Goal: Task Accomplishment & Management: Complete application form

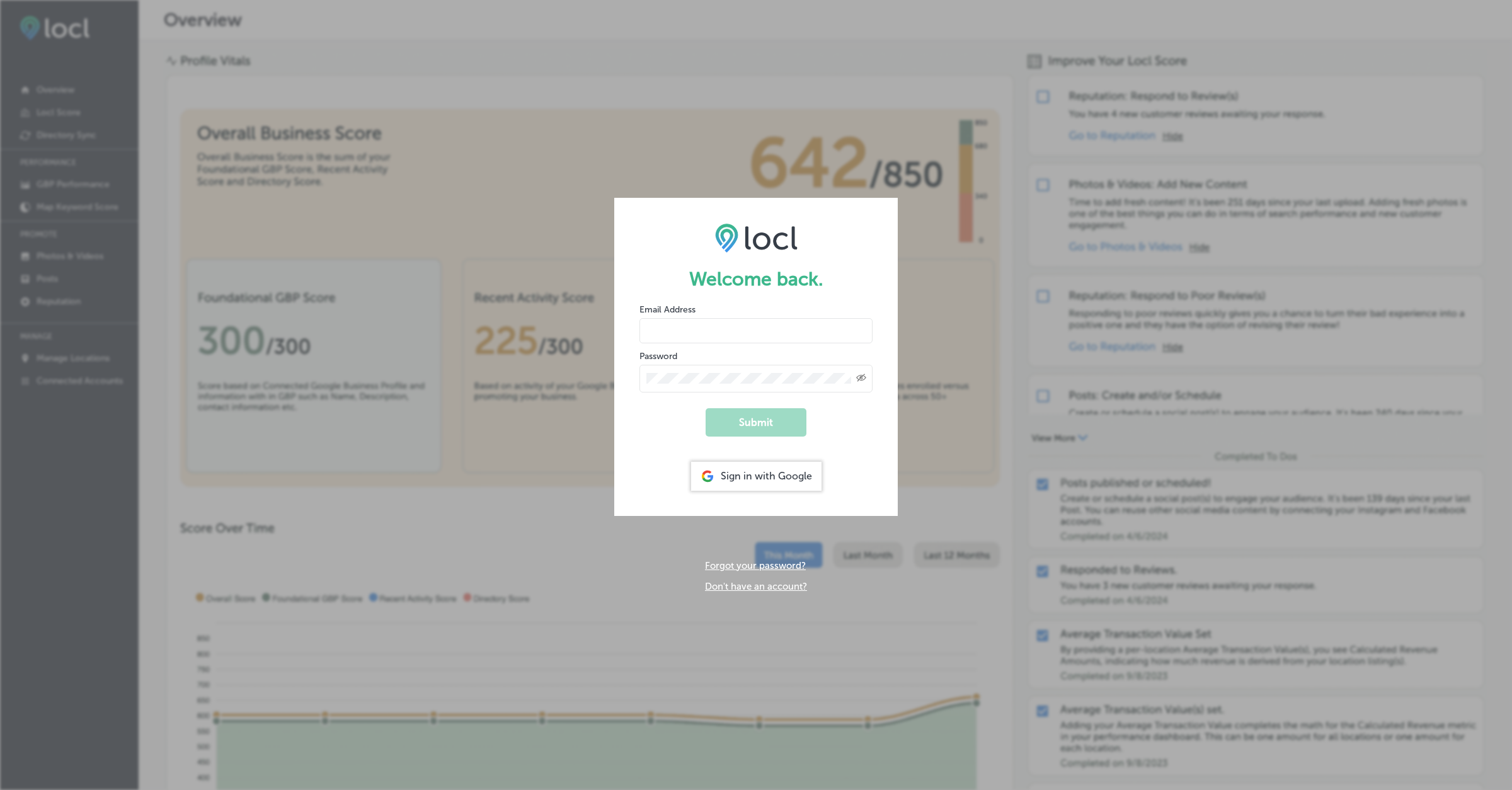
click at [696, 326] on input "email" at bounding box center [756, 331] width 233 height 25
type input "[EMAIL_ADDRESS][DOMAIN_NAME]"
click at [762, 331] on input "[EMAIL_ADDRESS][DOMAIN_NAME]" at bounding box center [756, 331] width 233 height 25
click at [759, 329] on input "[EMAIL_ADDRESS][DOMAIN_NAME]" at bounding box center [756, 331] width 233 height 25
click at [761, 328] on input "[EMAIL_ADDRESS][DOMAIN_NAME]" at bounding box center [756, 331] width 233 height 25
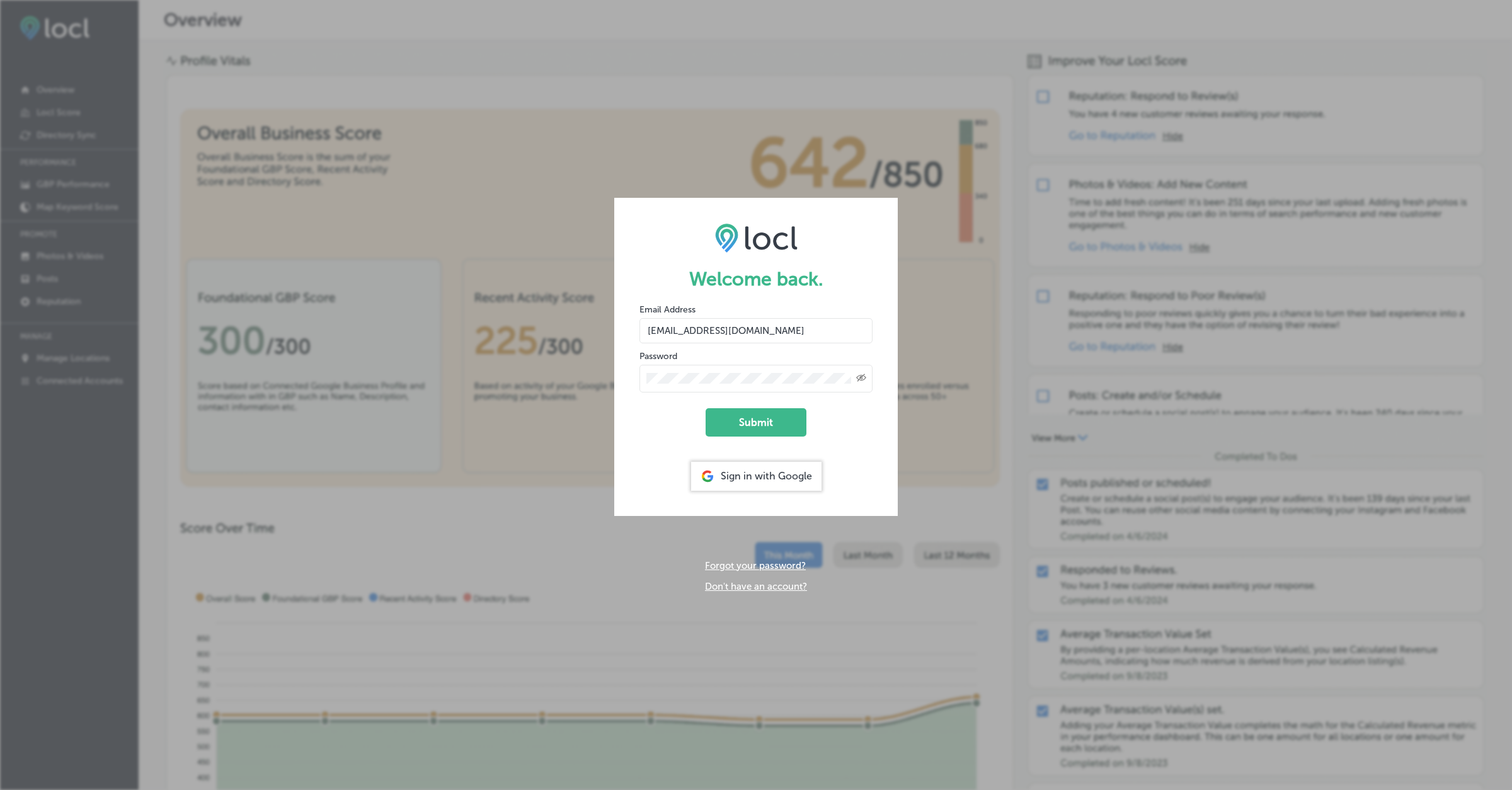
click at [709, 405] on form "Welcome back. Email Address [EMAIL_ADDRESS][DOMAIN_NAME] Password Created with …" at bounding box center [756, 356] width 284 height 317
click at [739, 586] on link "Don't have an account?" at bounding box center [755, 587] width 102 height 11
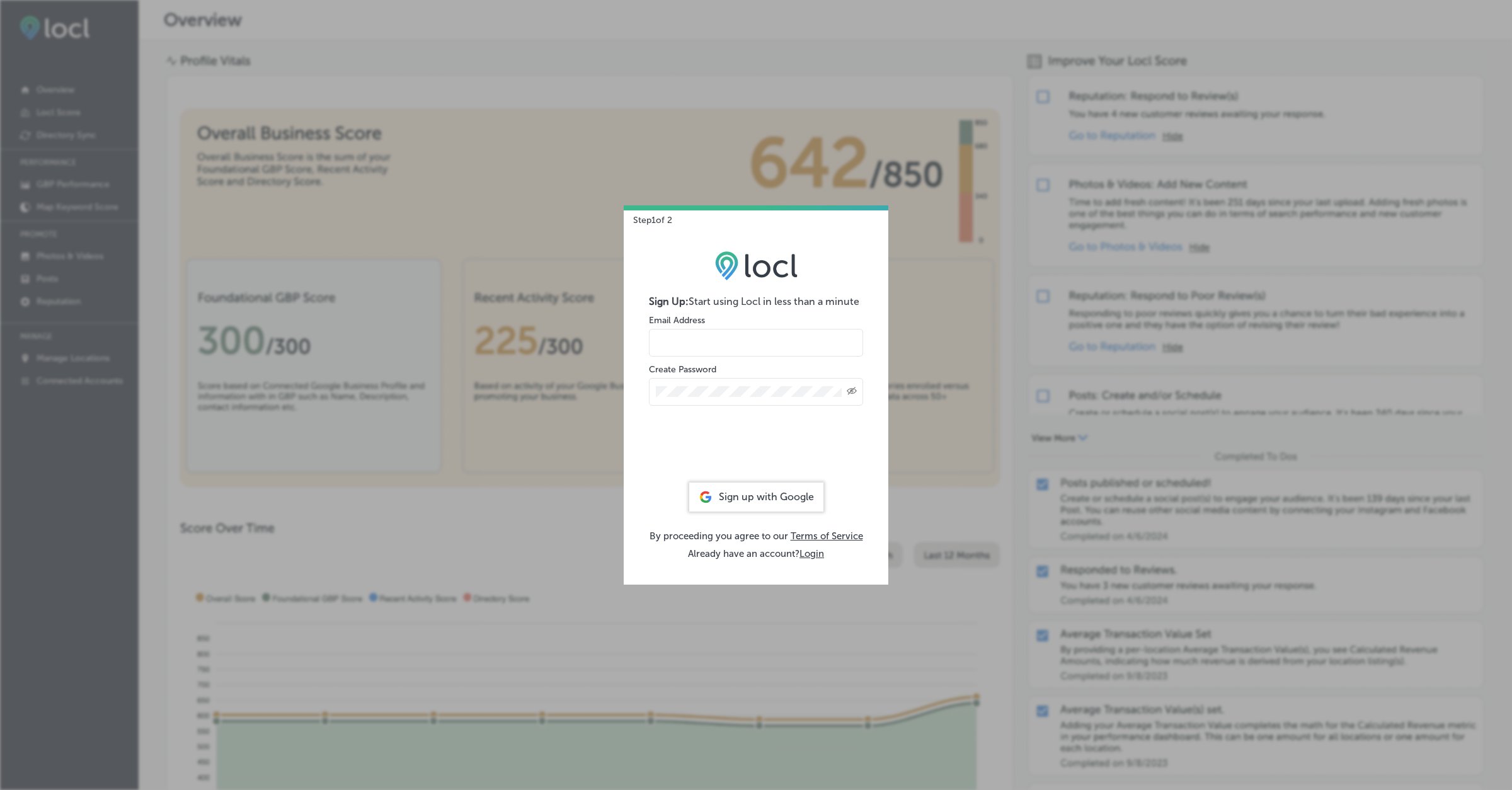
click at [776, 362] on form "Sign Up: Start using Locl in less than a minute Email Address Create Password C…" at bounding box center [756, 386] width 214 height 181
click at [778, 347] on input "email" at bounding box center [756, 343] width 214 height 28
click at [774, 343] on input "hiratahir.eketchers+test83@gmail.com" at bounding box center [756, 343] width 214 height 28
click at [851, 393] on icon "Created with Sketch." at bounding box center [852, 391] width 10 height 8
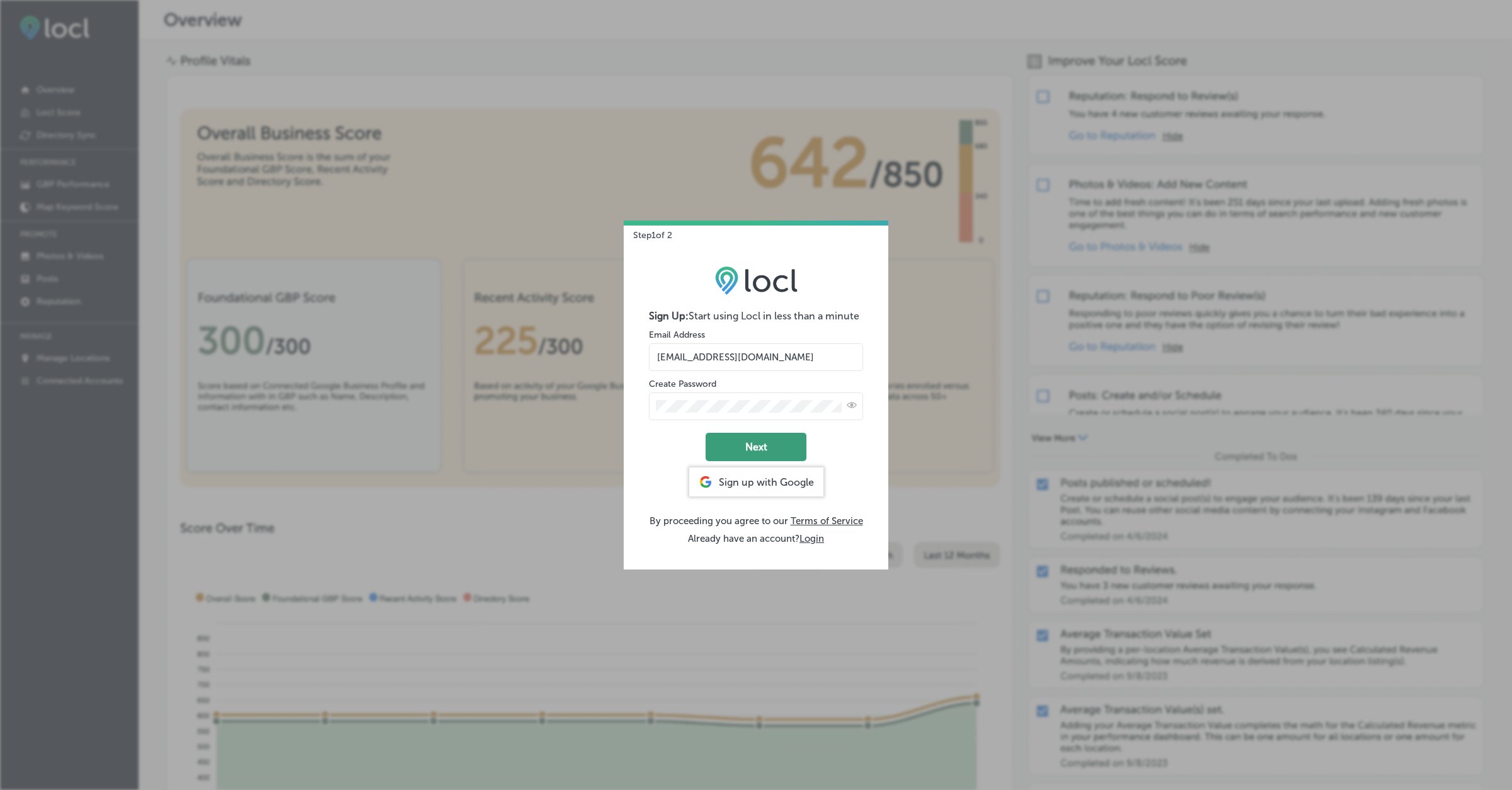
click at [759, 440] on button "Next" at bounding box center [755, 447] width 101 height 29
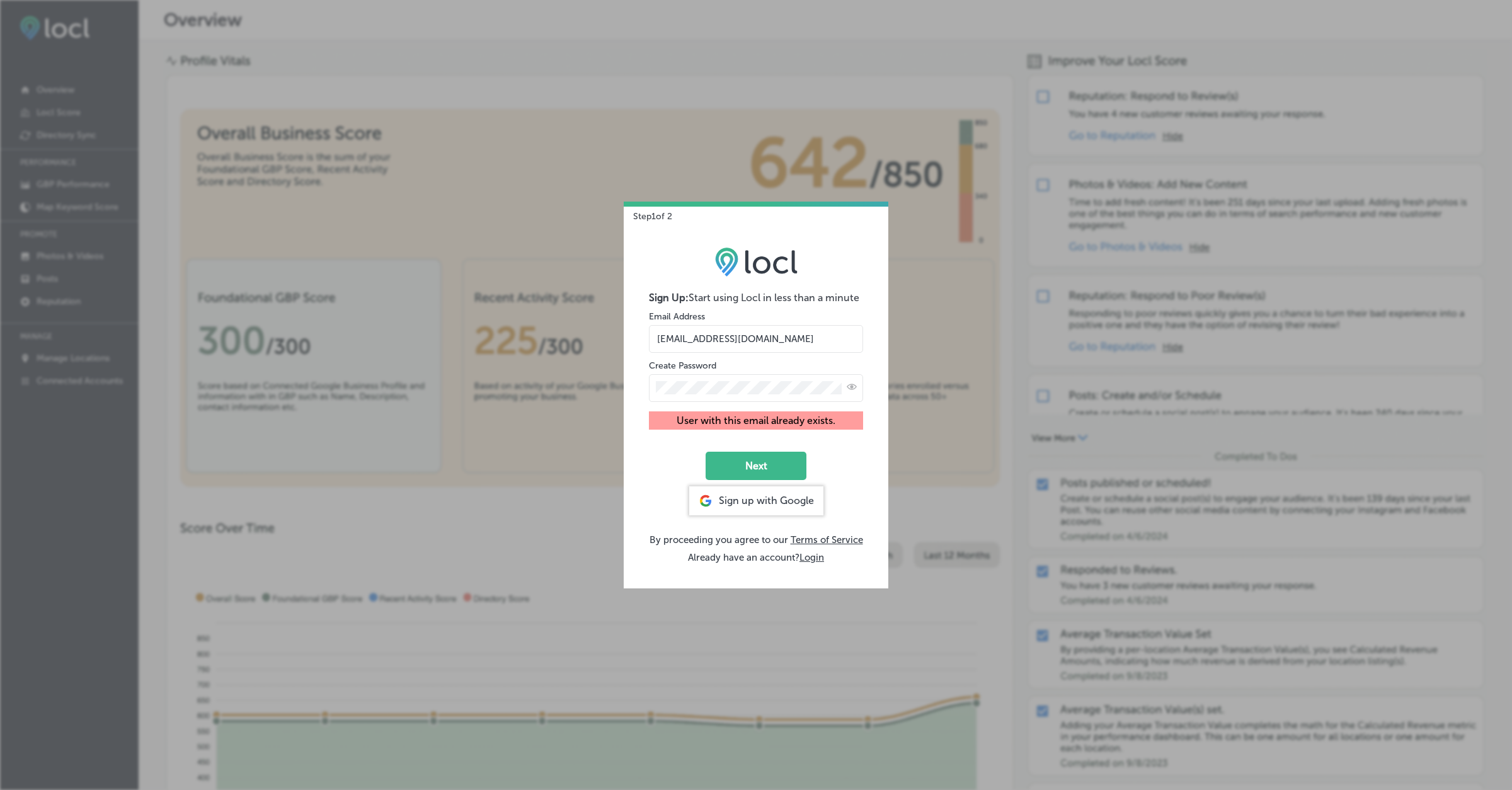
click at [772, 341] on input "hiratahir.eketchers+test84@gmail.com" at bounding box center [756, 339] width 214 height 28
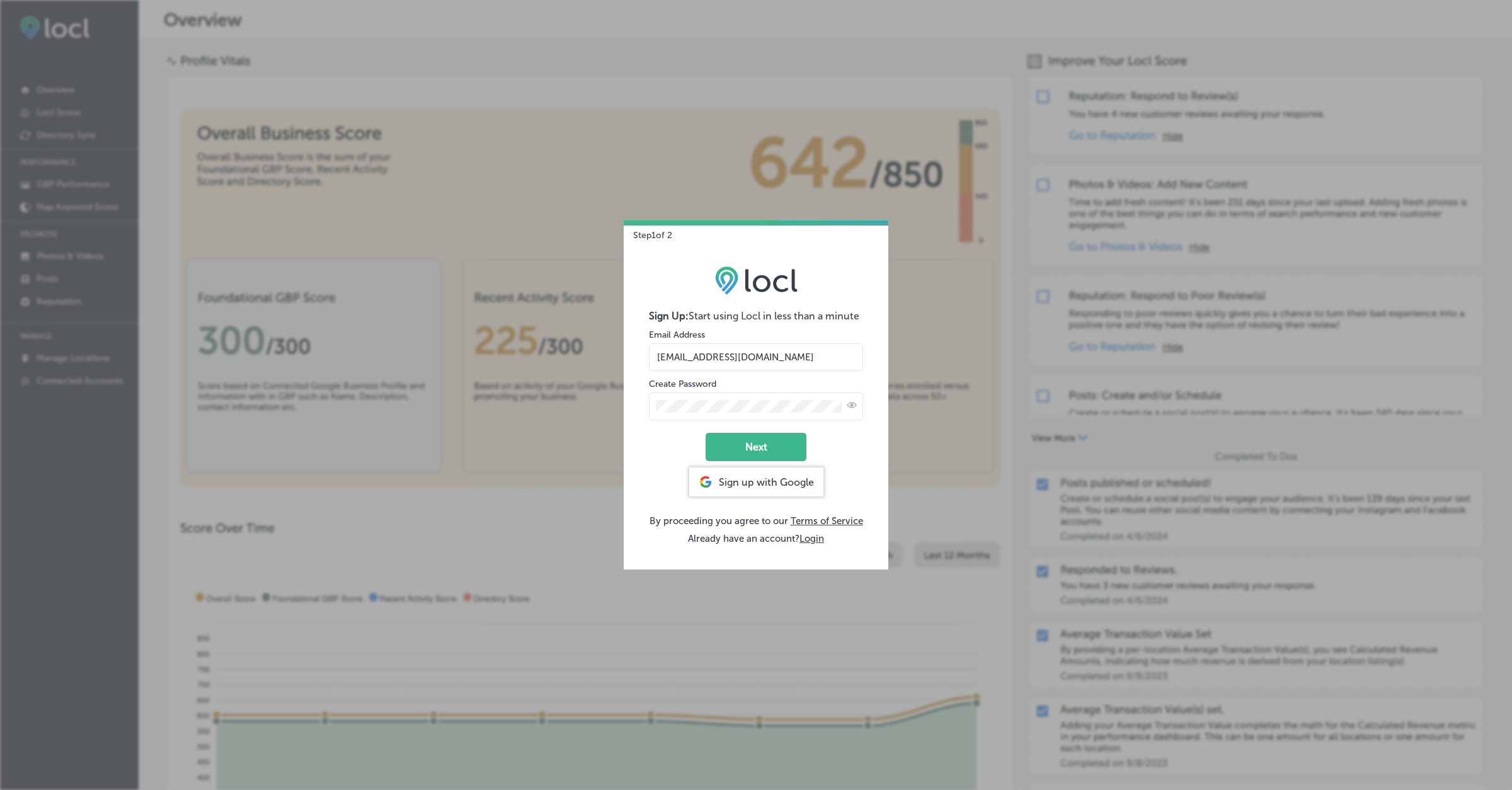
type input "[EMAIL_ADDRESS][DOMAIN_NAME]"
click at [756, 449] on button "Next" at bounding box center [755, 447] width 101 height 29
select select "US"
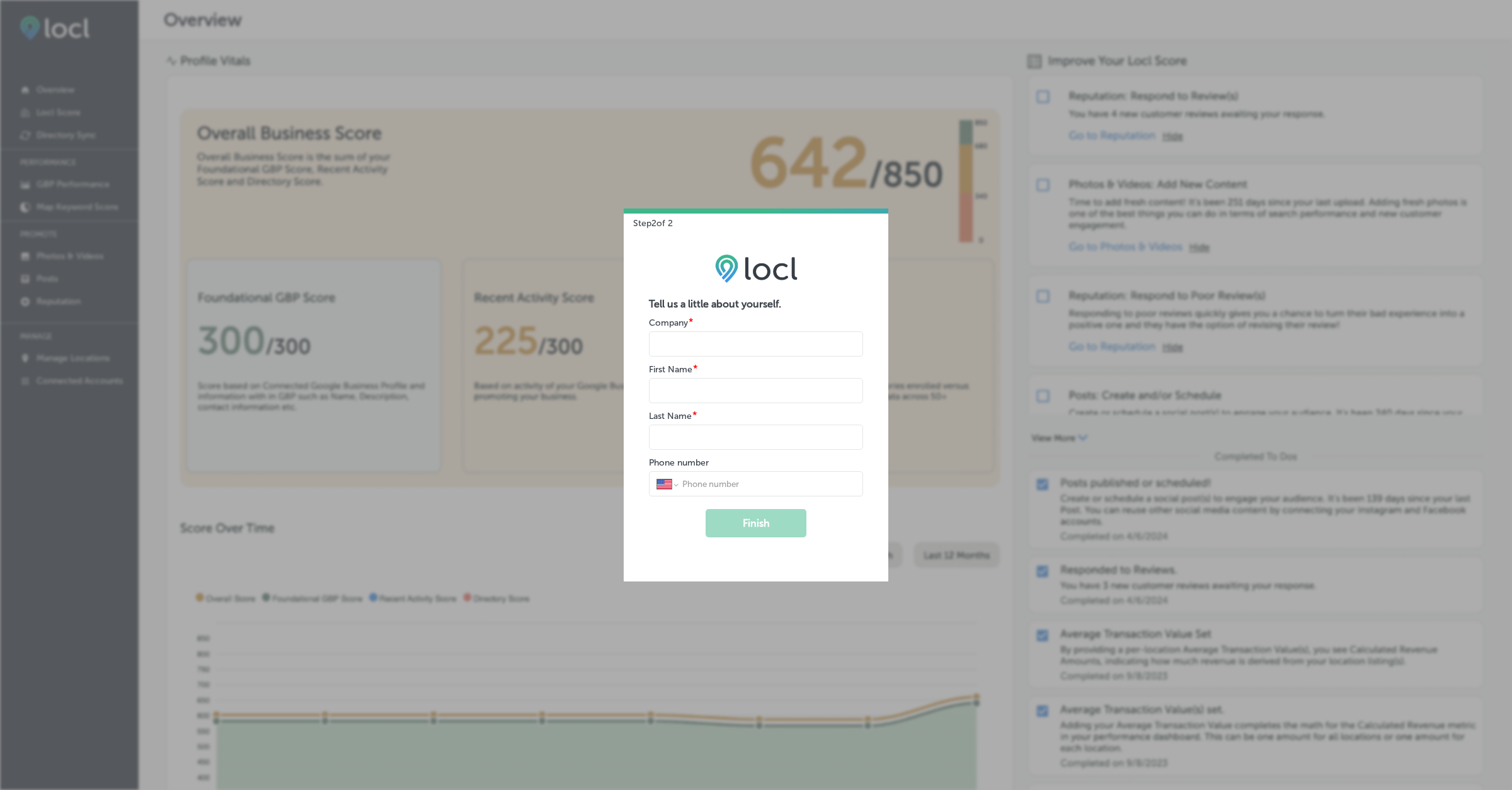
click at [736, 350] on input "name" at bounding box center [756, 344] width 214 height 25
type input "K Traders"
select select "PK"
type input "0321 4302457"
click at [696, 407] on form "Tell us a little about yourself. Company * First Name * Last Name * Phone numbe…" at bounding box center [756, 418] width 214 height 239
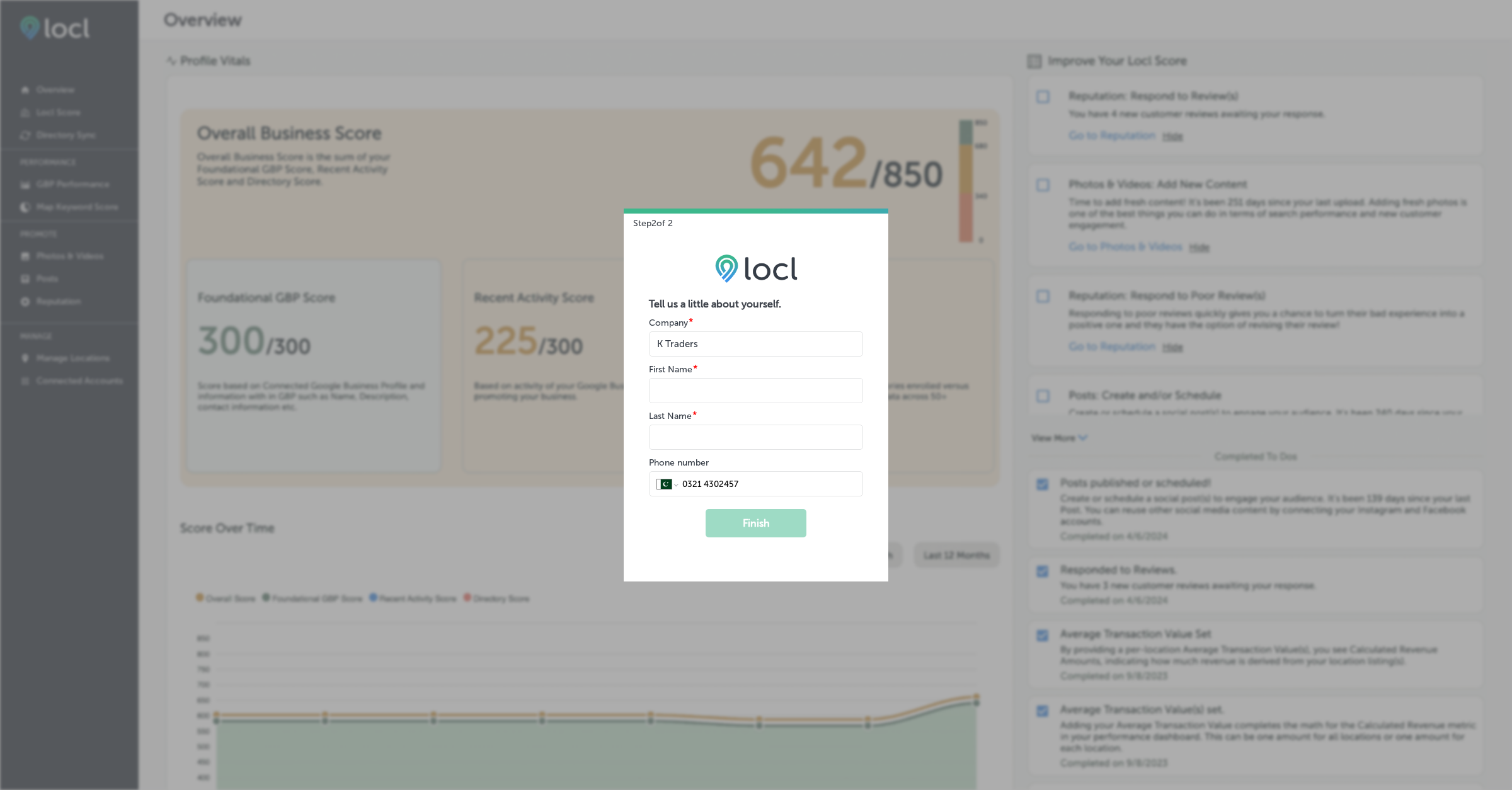
click at [729, 401] on input "name" at bounding box center [756, 391] width 214 height 25
type input "Hira"
click at [740, 447] on input "name" at bounding box center [756, 437] width 214 height 25
type input "Tahir"
drag, startPoint x: 748, startPoint y: 482, endPoint x: 665, endPoint y: 480, distance: 83.0
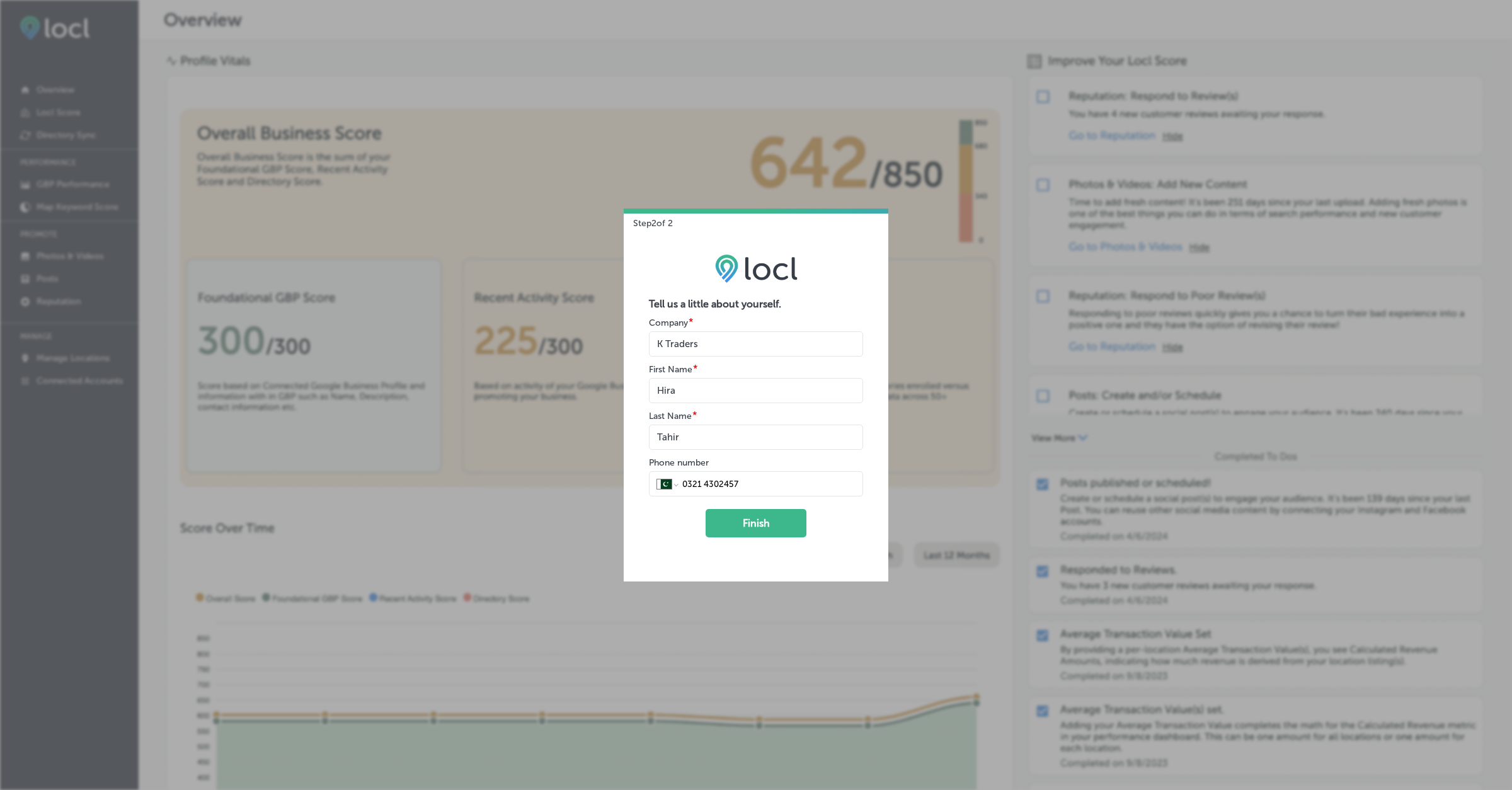
click at [665, 482] on div "International Afghanistan Åland Islands Albania Algeria American Samoa Andorra …" at bounding box center [756, 484] width 198 height 11
click at [719, 530] on button "Finish" at bounding box center [755, 523] width 101 height 29
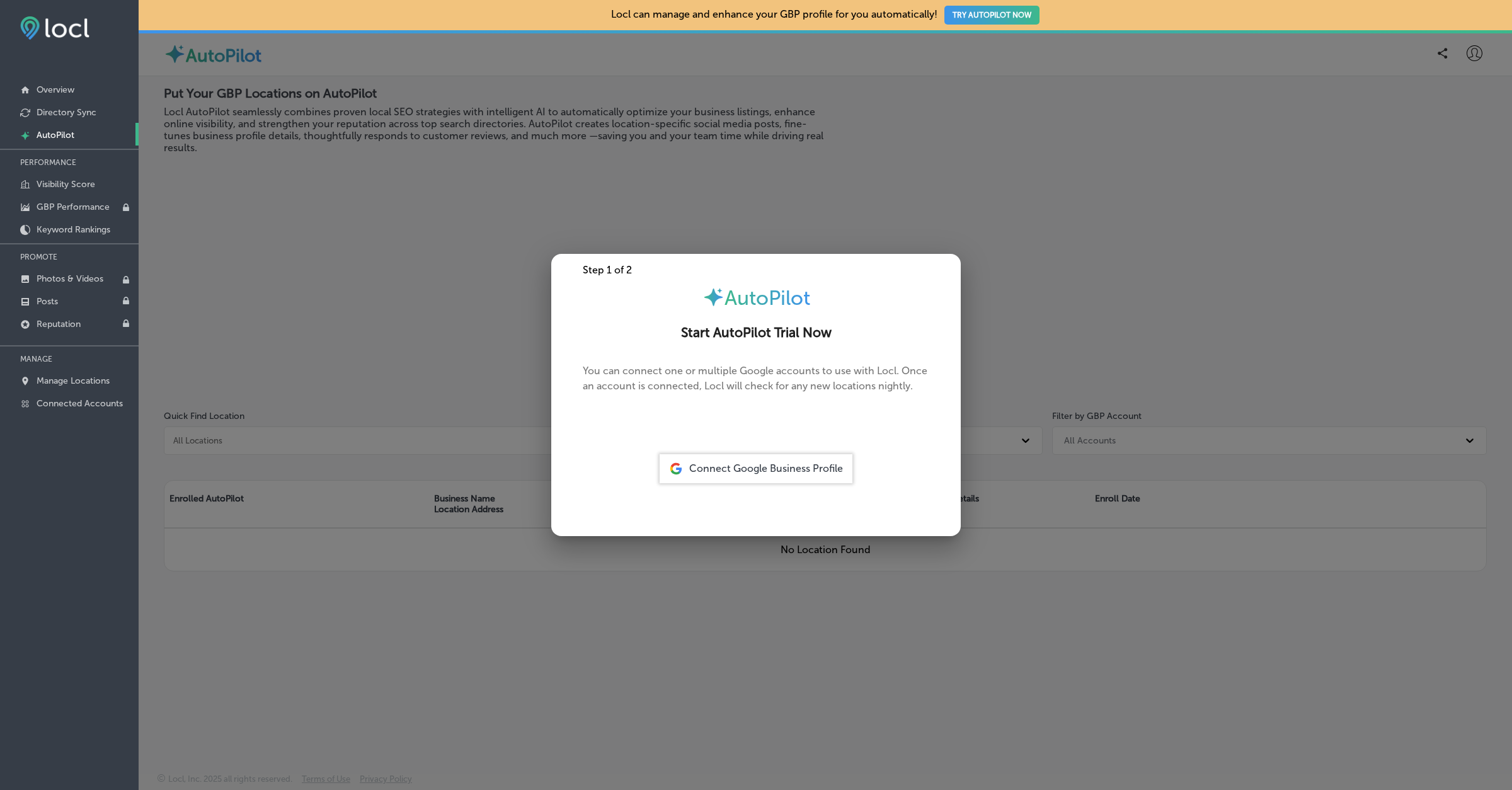
click at [728, 467] on span "Connect Google Business Profile" at bounding box center [765, 468] width 154 height 12
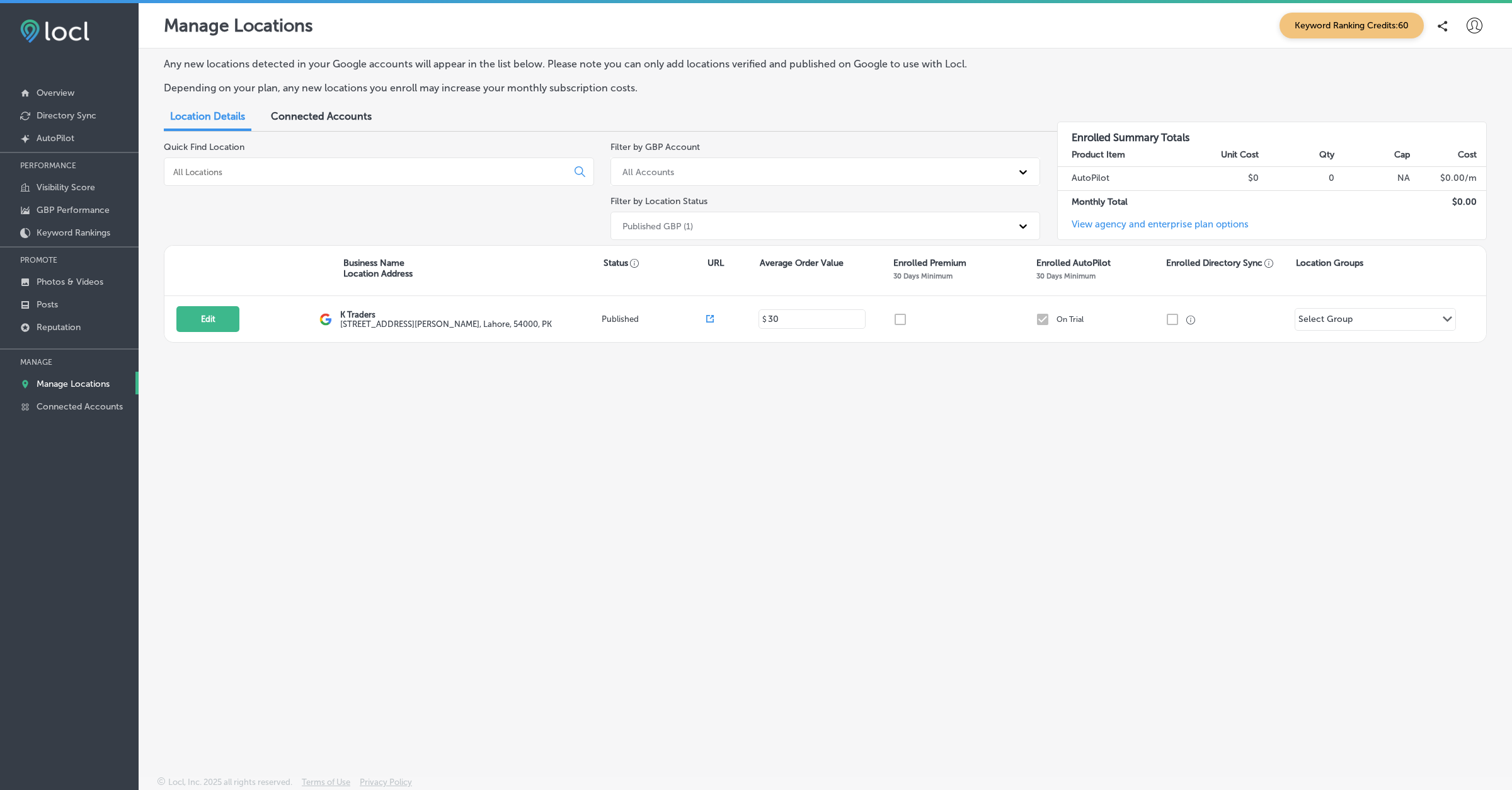
click at [1481, 22] on icon at bounding box center [1474, 25] width 16 height 16
click at [1437, 138] on p "Log Out" at bounding box center [1447, 136] width 38 height 15
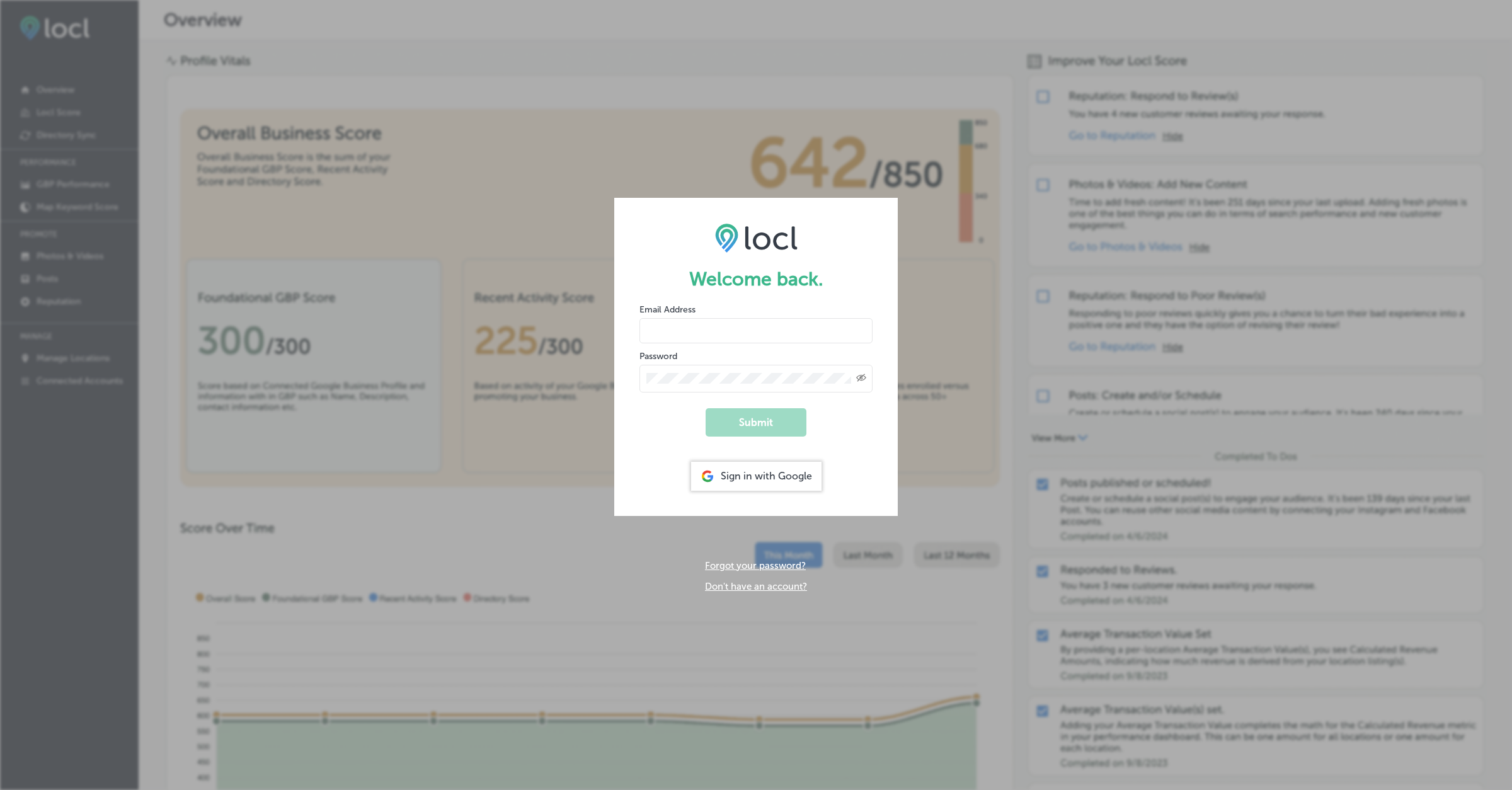
click at [742, 340] on input "email" at bounding box center [756, 331] width 233 height 25
type input "[EMAIL_ADDRESS][DOMAIN_NAME]"
